Goal: Transaction & Acquisition: Book appointment/travel/reservation

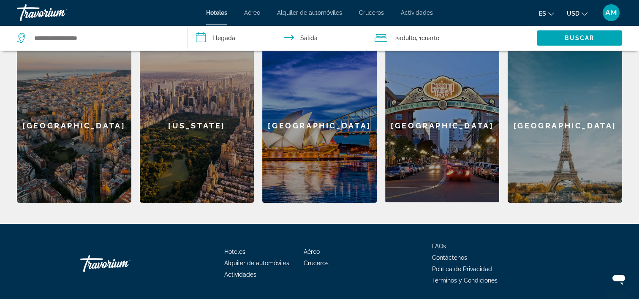
scroll to position [235, 0]
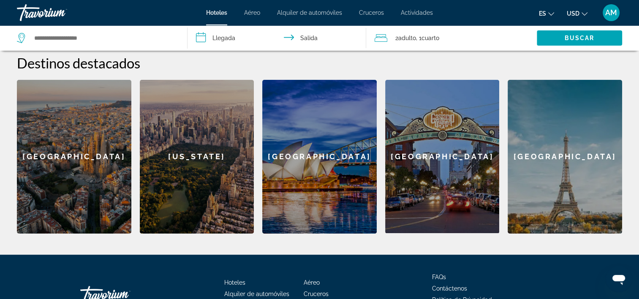
click at [293, 37] on input "**********" at bounding box center [278, 39] width 182 height 28
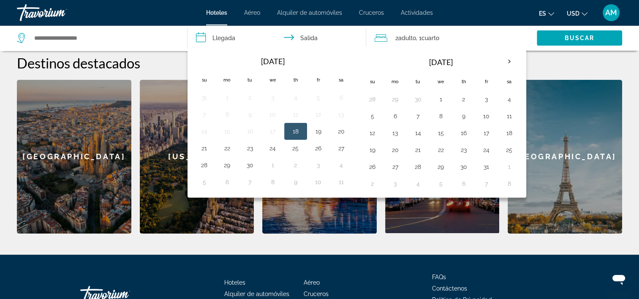
click at [293, 37] on input "**********" at bounding box center [278, 39] width 182 height 28
click at [577, 60] on h2 "Destinos destacados" at bounding box center [319, 62] width 605 height 17
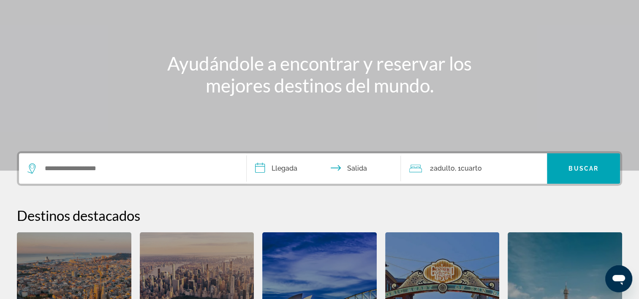
scroll to position [15, 0]
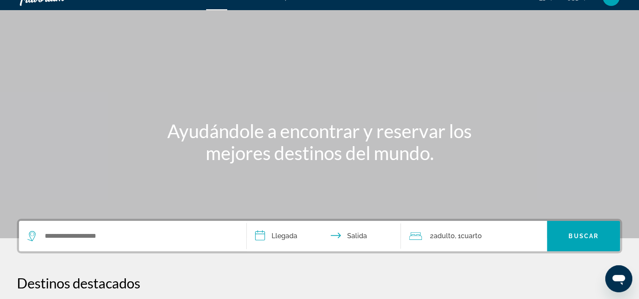
click at [460, 236] on span ", 1 Cuarto habitaciones" at bounding box center [467, 236] width 27 height 12
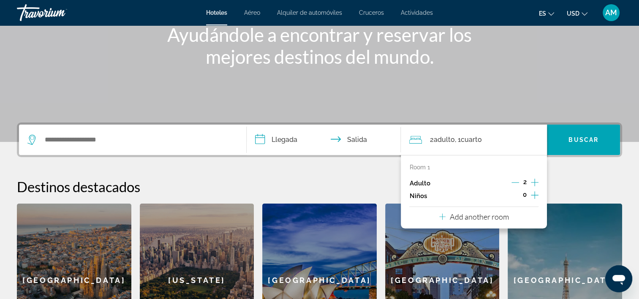
scroll to position [206, 0]
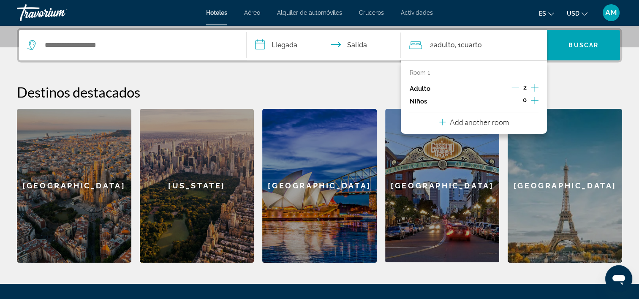
click at [539, 99] on div "Room 1 Adulto 2 Niños 0 Add another room" at bounding box center [474, 96] width 146 height 73
click at [536, 101] on icon "Increment children" at bounding box center [535, 100] width 8 height 10
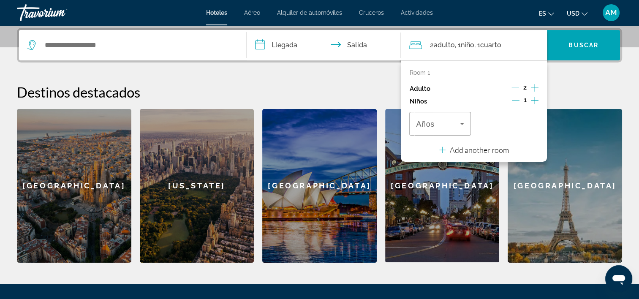
click at [536, 101] on icon "Increment children" at bounding box center [535, 100] width 8 height 10
click at [464, 120] on icon "Travelers: 2 adults, 2 children" at bounding box center [462, 124] width 10 height 10
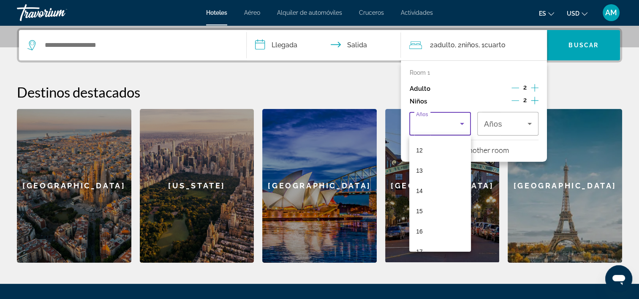
scroll to position [255, 0]
click at [420, 237] on span "17" at bounding box center [419, 238] width 7 height 10
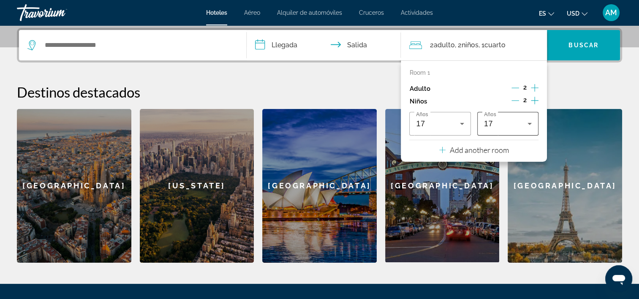
click at [536, 124] on div "Años 17" at bounding box center [507, 124] width 61 height 24
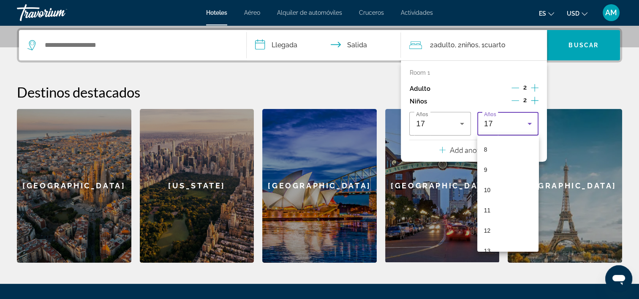
scroll to position [122, 0]
click at [484, 168] on span "7" at bounding box center [485, 168] width 3 height 10
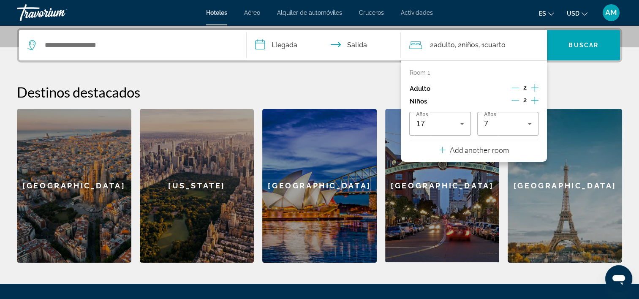
click at [562, 94] on h2 "Destinos destacados" at bounding box center [319, 92] width 605 height 17
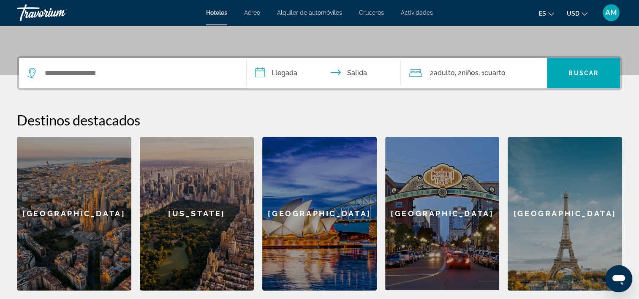
scroll to position [171, 0]
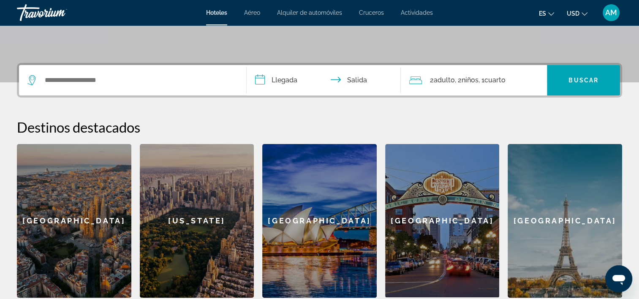
click at [145, 66] on div "Search widget" at bounding box center [132, 80] width 210 height 30
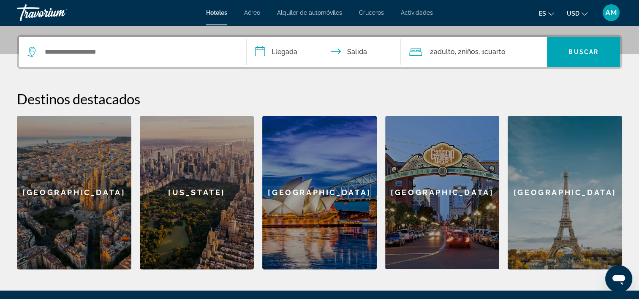
scroll to position [206, 0]
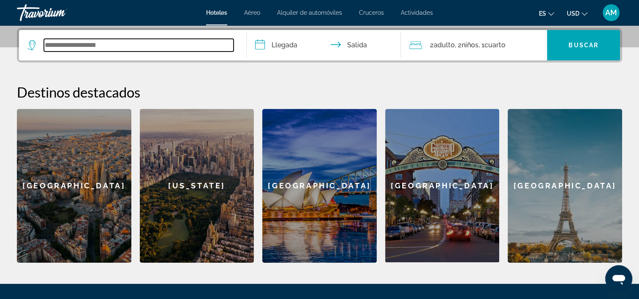
click at [95, 43] on input "Search widget" at bounding box center [139, 45] width 190 height 13
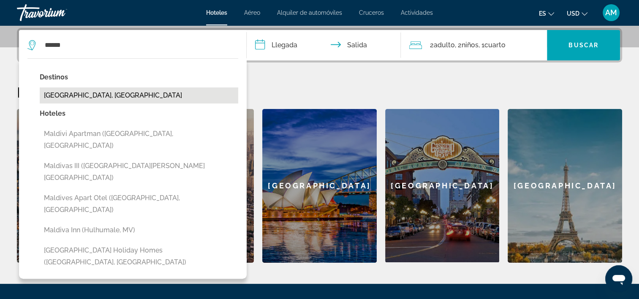
click at [99, 95] on button "[GEOGRAPHIC_DATA], [GEOGRAPHIC_DATA]" at bounding box center [139, 95] width 198 height 16
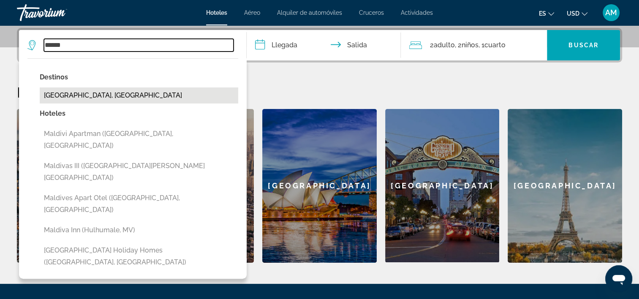
type input "**********"
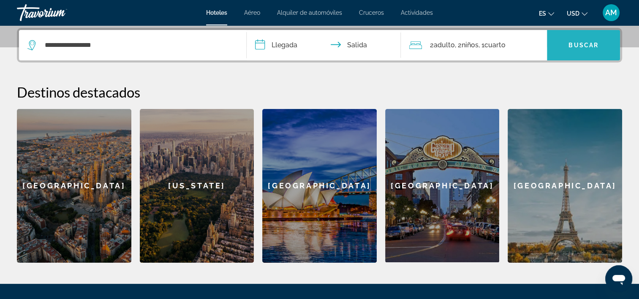
click at [574, 43] on span "Buscar" at bounding box center [583, 45] width 30 height 7
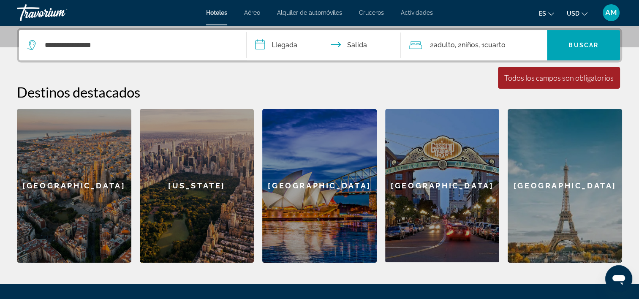
click at [285, 47] on input "**********" at bounding box center [326, 46] width 158 height 33
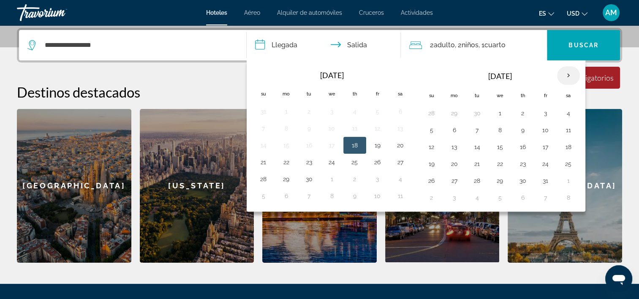
click at [564, 73] on th "Next month" at bounding box center [568, 75] width 23 height 19
click at [430, 179] on button "28" at bounding box center [432, 181] width 14 height 12
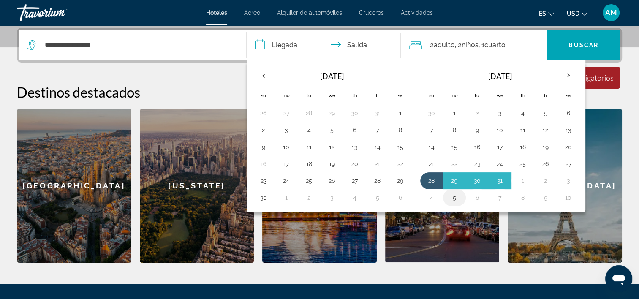
click at [447, 198] on button "5" at bounding box center [454, 198] width 14 height 12
type input "**********"
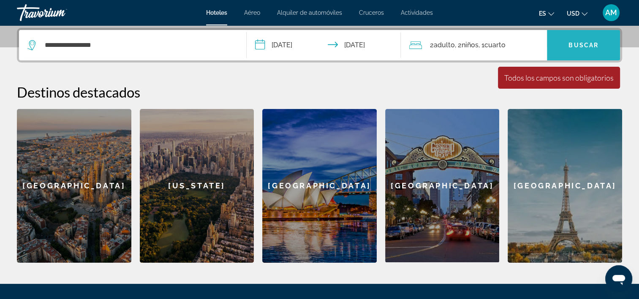
click at [586, 42] on span "Buscar" at bounding box center [583, 45] width 30 height 7
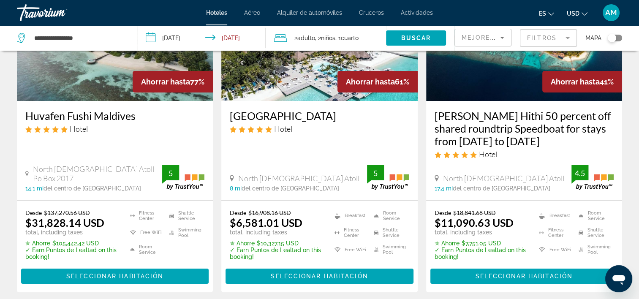
scroll to position [172, 0]
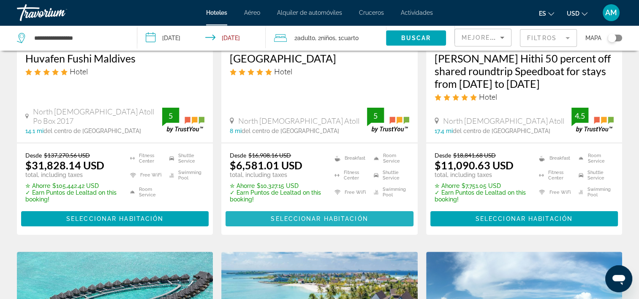
click at [319, 217] on span "Seleccionar habitación" at bounding box center [319, 218] width 97 height 7
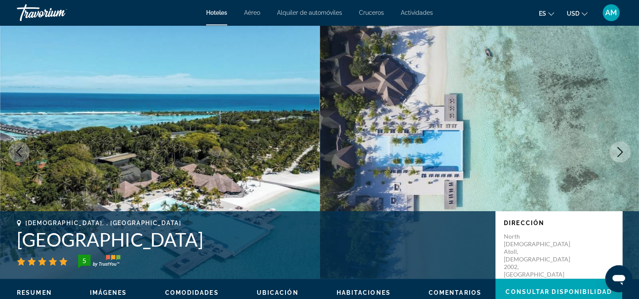
click at [615, 150] on icon "Next image" at bounding box center [620, 152] width 10 height 10
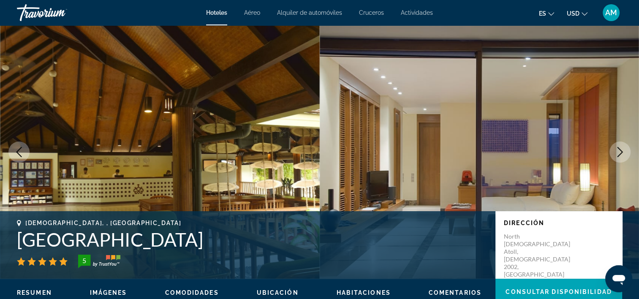
click at [615, 150] on icon "Next image" at bounding box center [620, 152] width 10 height 10
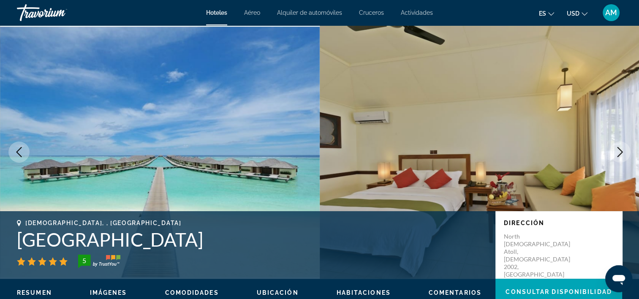
click at [620, 152] on icon "Next image" at bounding box center [620, 152] width 10 height 10
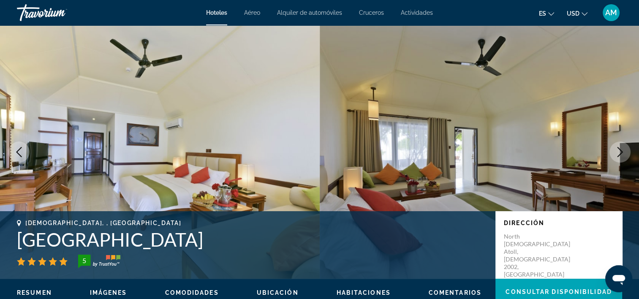
click at [620, 152] on icon "Next image" at bounding box center [620, 152] width 10 height 10
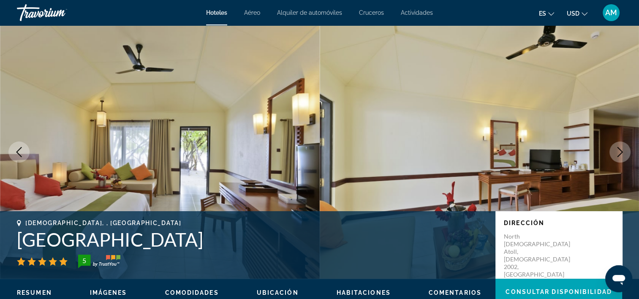
click at [620, 152] on icon "Next image" at bounding box center [620, 152] width 10 height 10
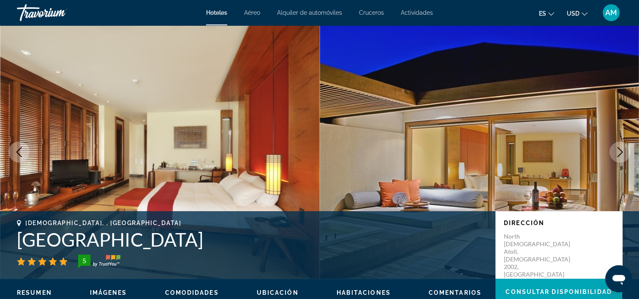
click at [620, 152] on icon "Next image" at bounding box center [620, 152] width 10 height 10
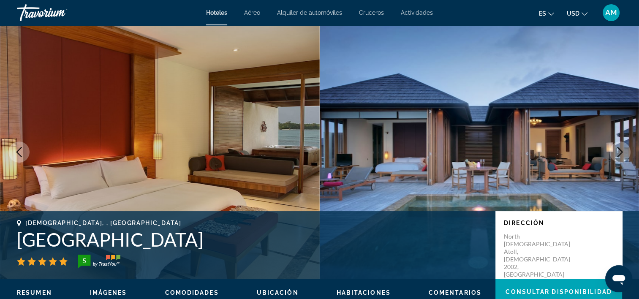
click at [620, 152] on icon "Next image" at bounding box center [620, 152] width 10 height 10
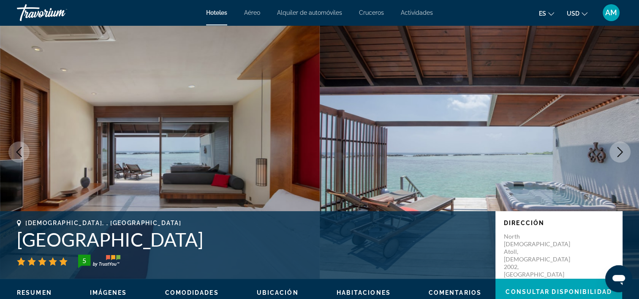
click at [620, 152] on icon "Next image" at bounding box center [620, 152] width 10 height 10
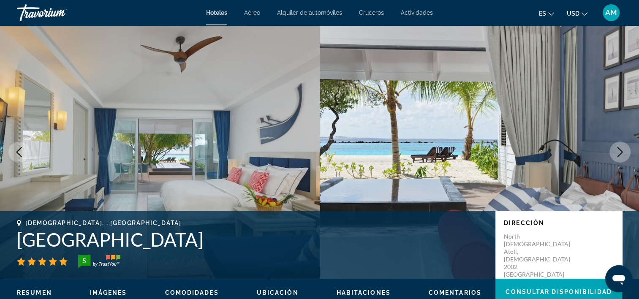
click at [620, 152] on icon "Next image" at bounding box center [620, 152] width 10 height 10
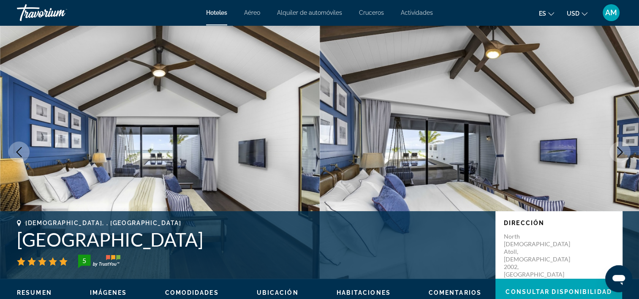
click at [620, 152] on icon "Next image" at bounding box center [620, 152] width 10 height 10
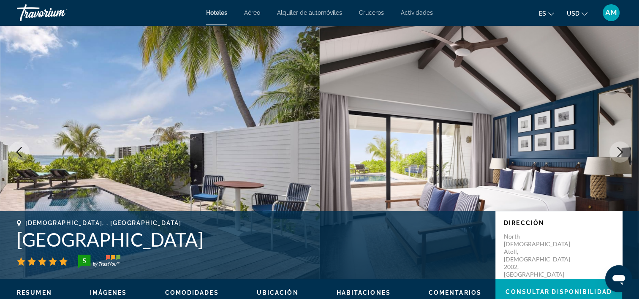
click at [620, 152] on icon "Next image" at bounding box center [620, 152] width 10 height 10
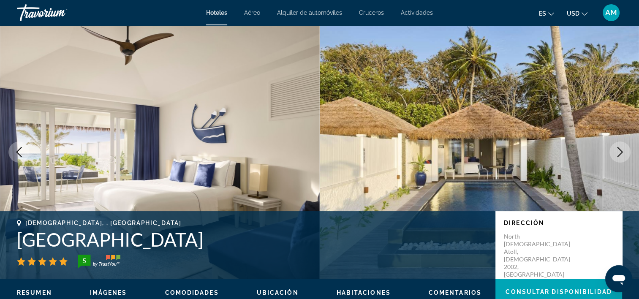
click at [630, 218] on div "[DEMOGRAPHIC_DATA], , [GEOGRAPHIC_DATA] [GEOGRAPHIC_DATA] 5 Dirección North [DE…" at bounding box center [319, 245] width 639 height 68
